Goal: Transaction & Acquisition: Obtain resource

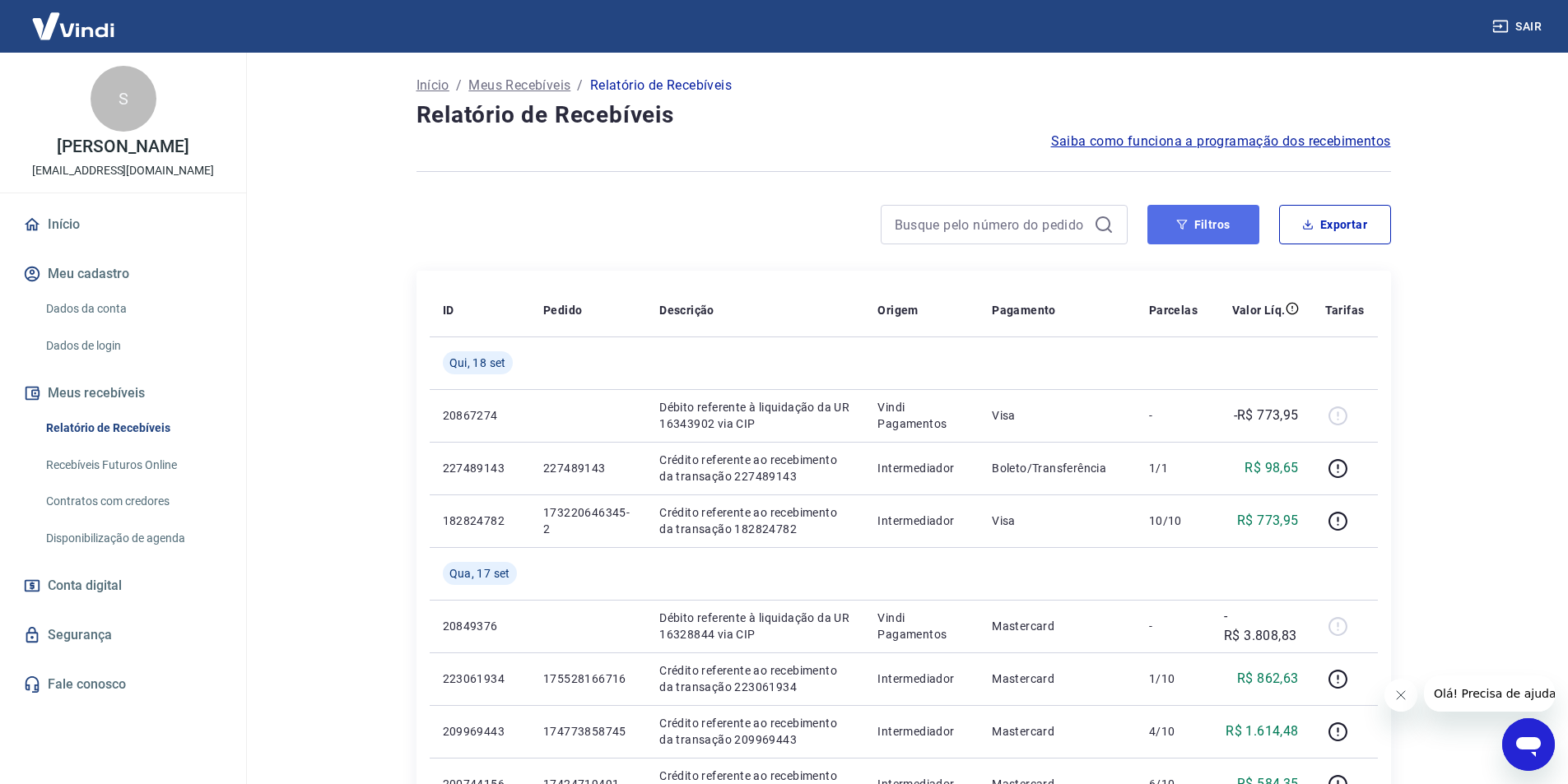
click at [1166, 217] on button "Filtros" at bounding box center [1203, 224] width 112 height 40
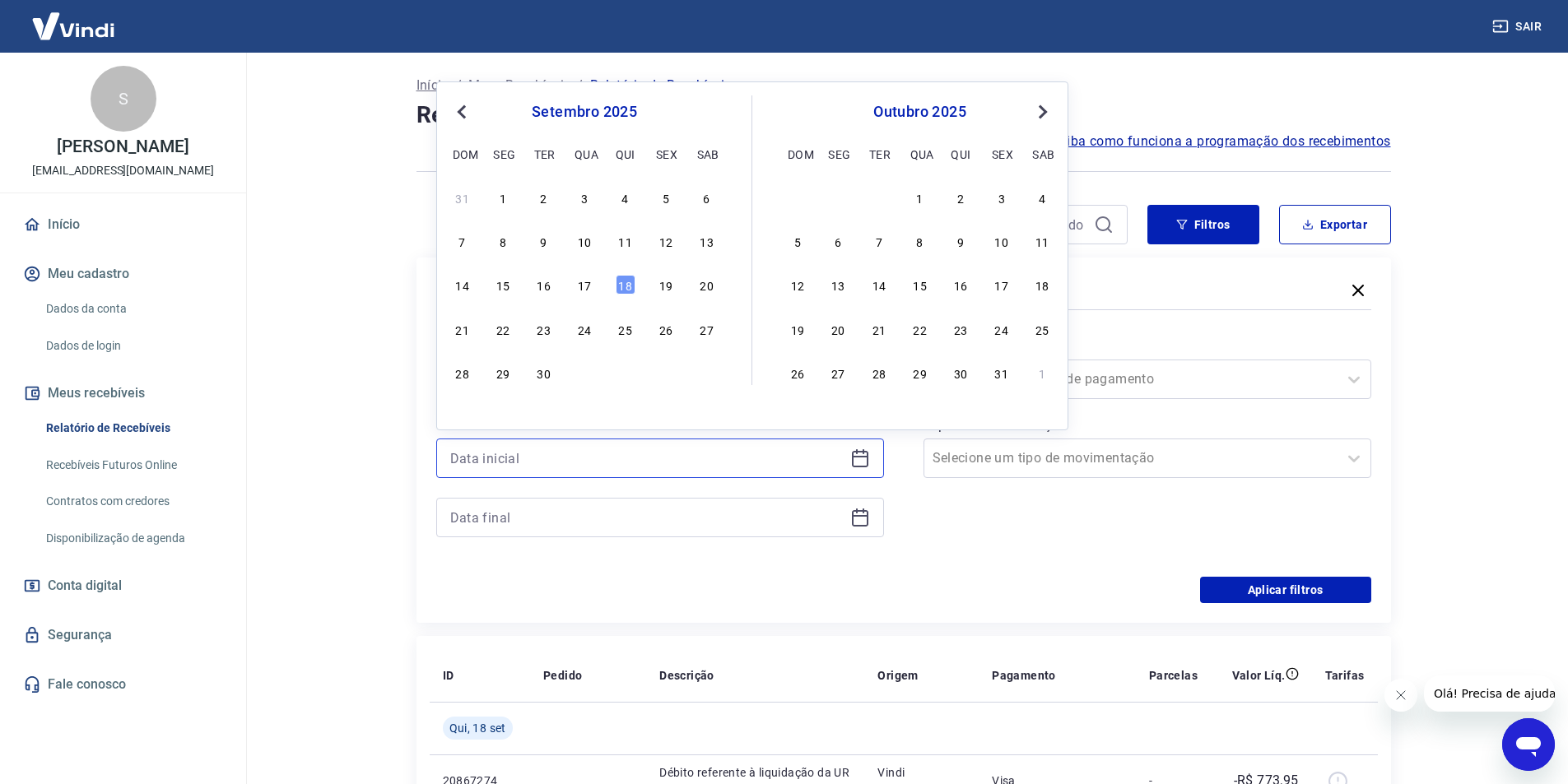
click at [620, 454] on input at bounding box center [647, 457] width 393 height 25
click at [588, 283] on div "17" at bounding box center [585, 285] width 20 height 20
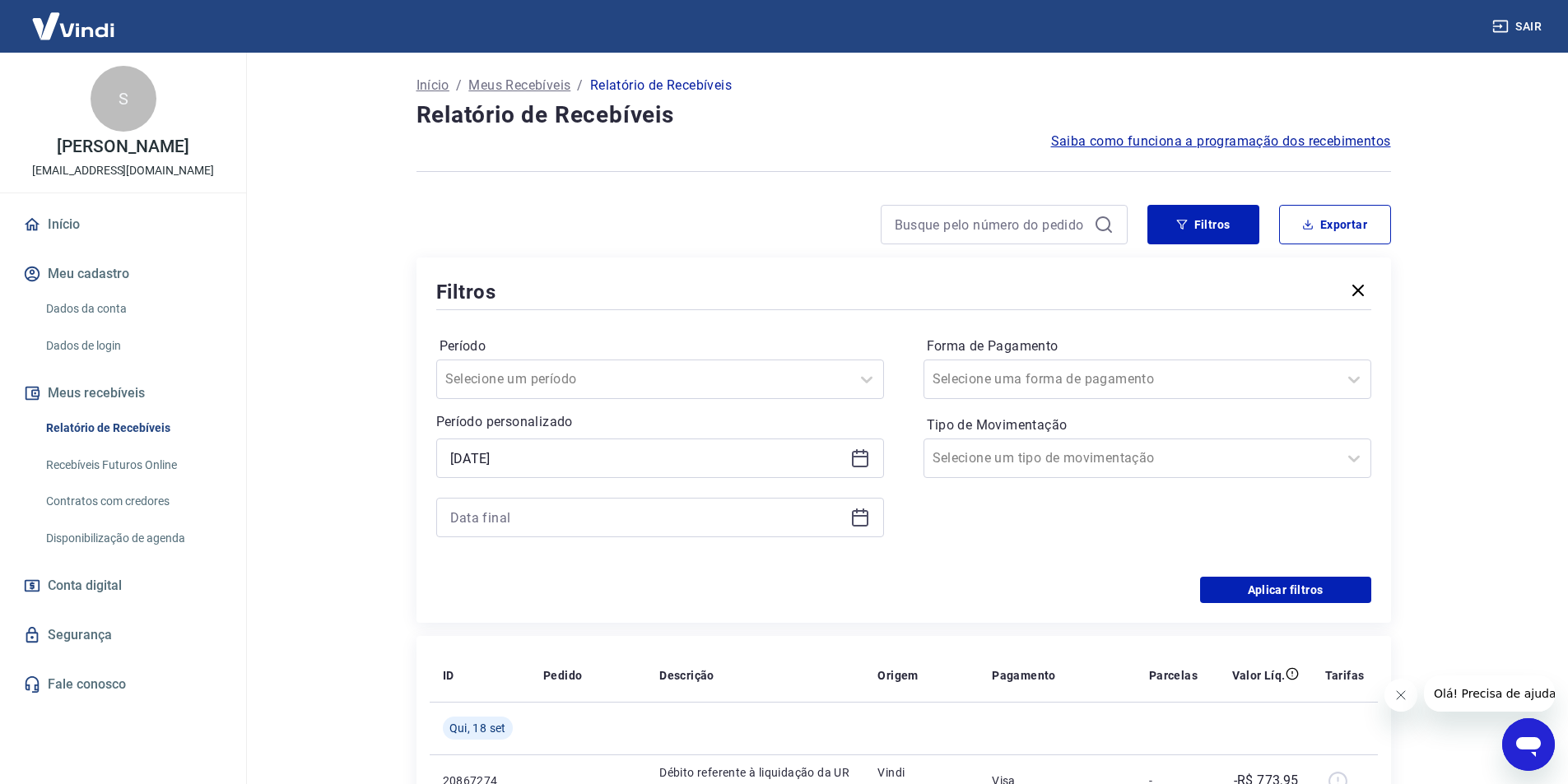
type input "17/09/2025"
click at [543, 503] on div at bounding box center [659, 518] width 448 height 40
click at [533, 523] on input at bounding box center [647, 517] width 393 height 25
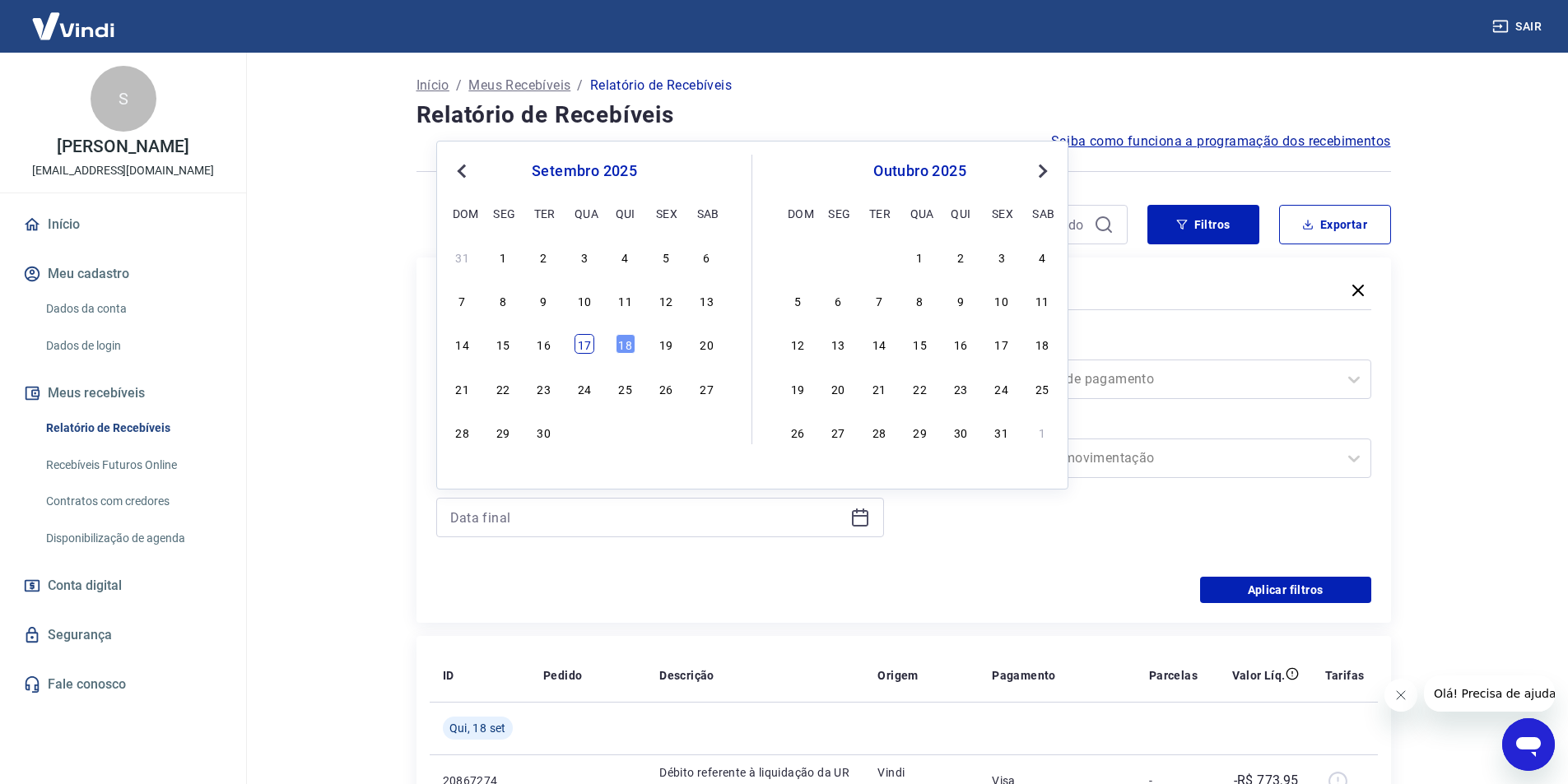
click at [581, 344] on div "17" at bounding box center [585, 344] width 20 height 20
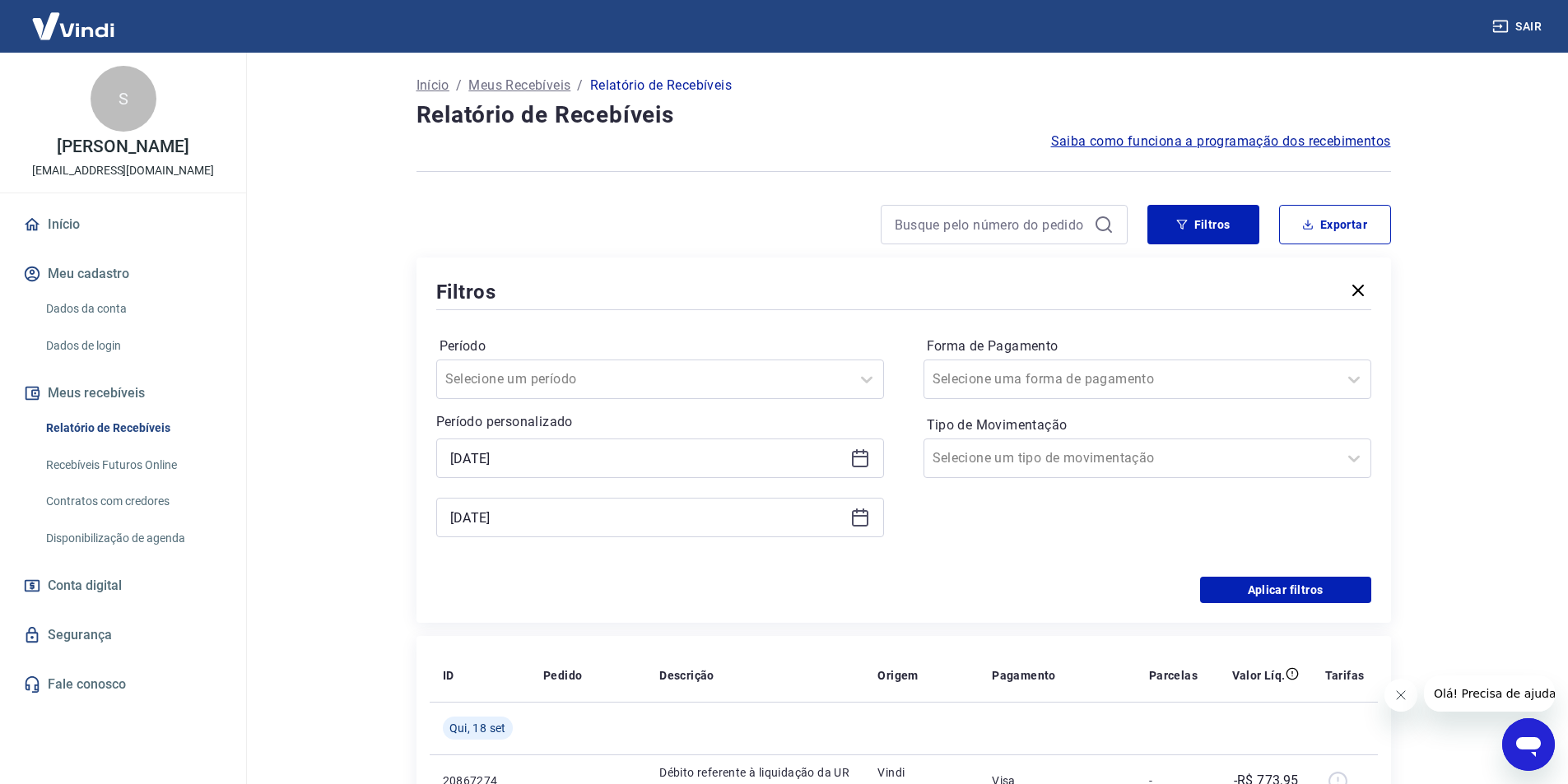
type input "17/09/2025"
drag, startPoint x: 1294, startPoint y: 577, endPoint x: 1349, endPoint y: 224, distance: 357.3
click at [1292, 581] on button "Aplicar filtros" at bounding box center [1285, 589] width 171 height 27
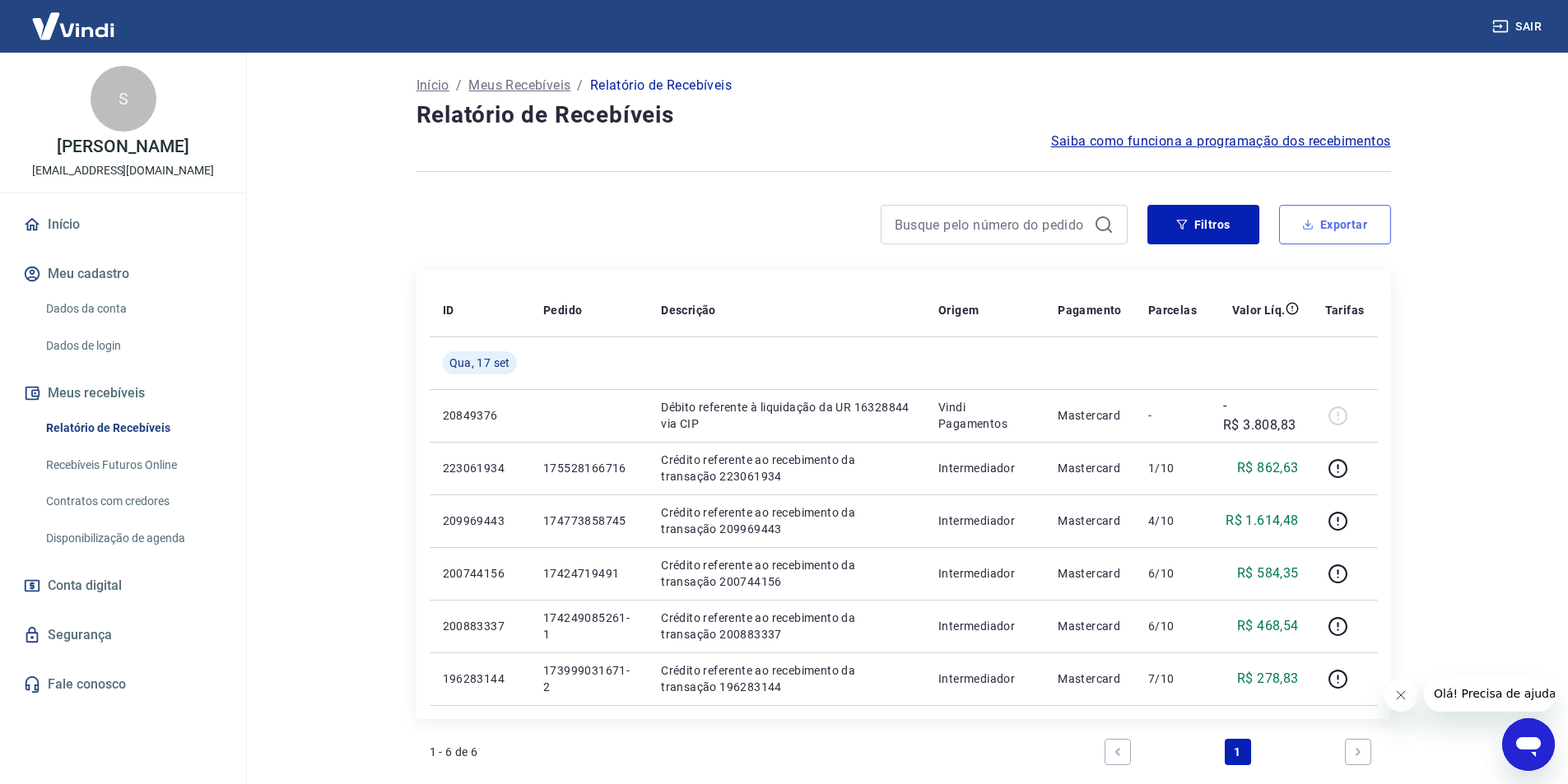
click at [1347, 219] on button "Exportar" at bounding box center [1335, 224] width 112 height 40
type input "17/09/2025"
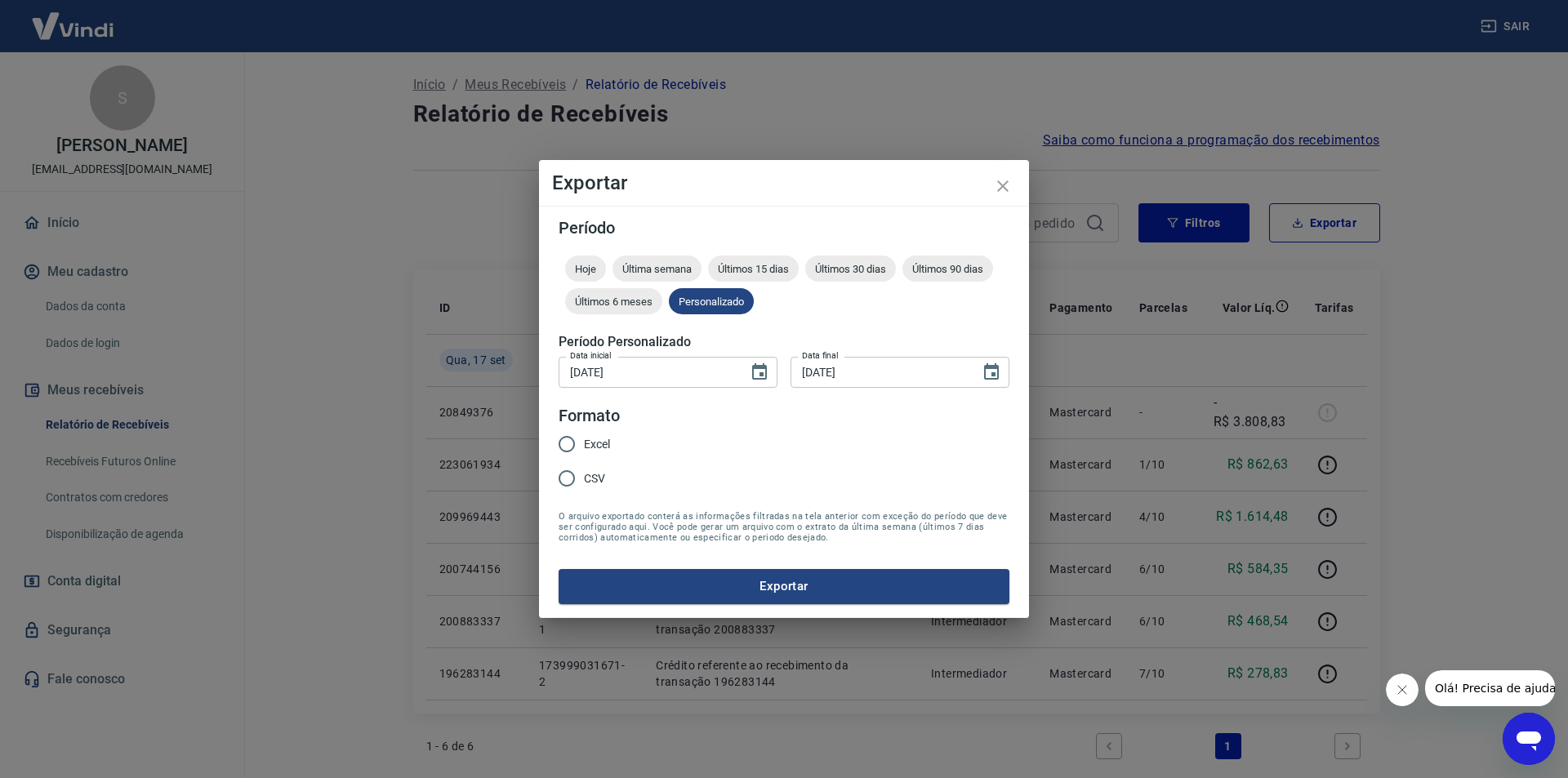
click at [596, 440] on span "Excel" at bounding box center [597, 444] width 27 height 17
click at [584, 440] on input "Excel" at bounding box center [566, 444] width 34 height 34
radio input "true"
click at [705, 595] on button "Exportar" at bounding box center [784, 586] width 451 height 34
